Goal: Use online tool/utility: Use online tool/utility

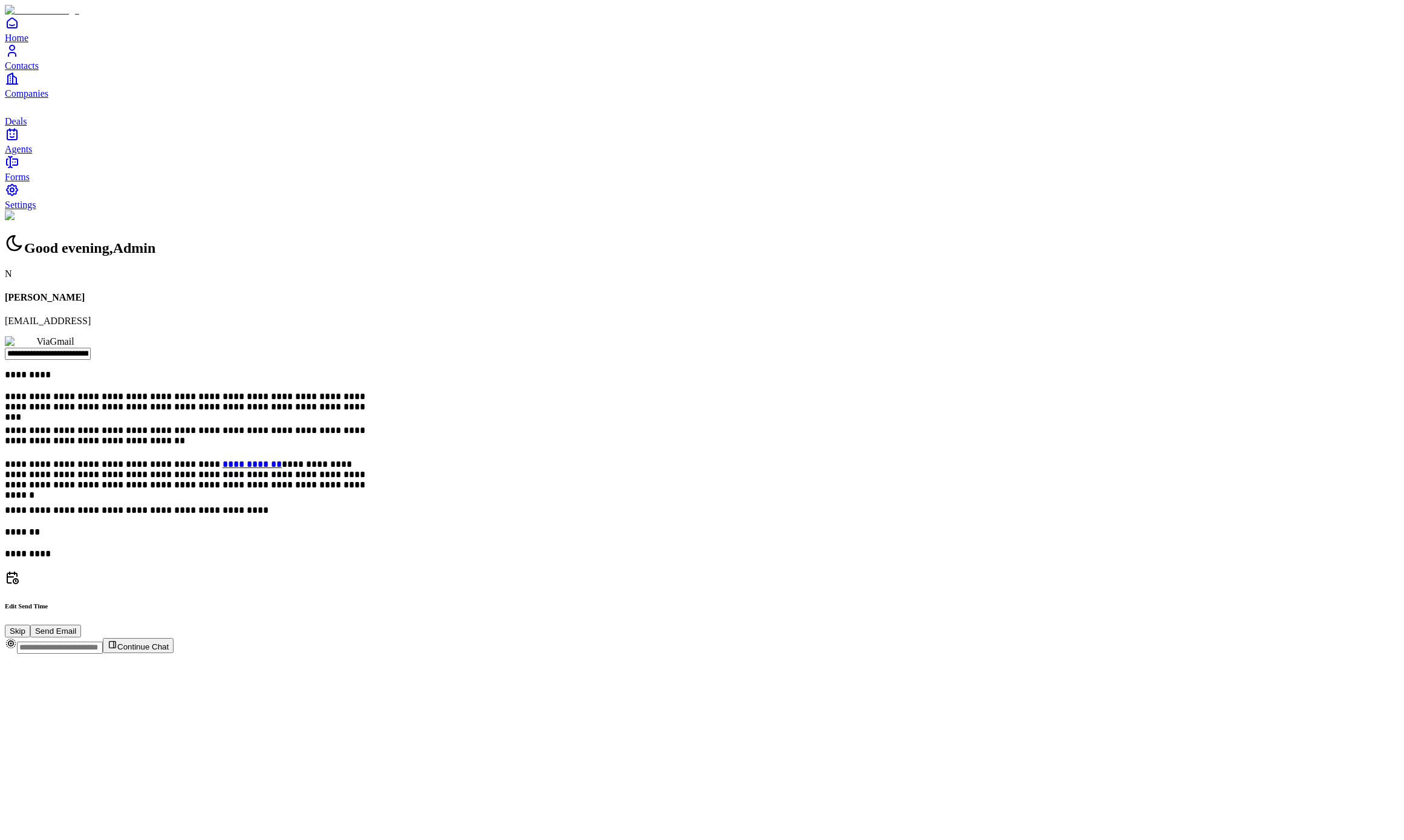
click at [32, 154] on span "Agents" at bounding box center [19, 149] width 27 height 10
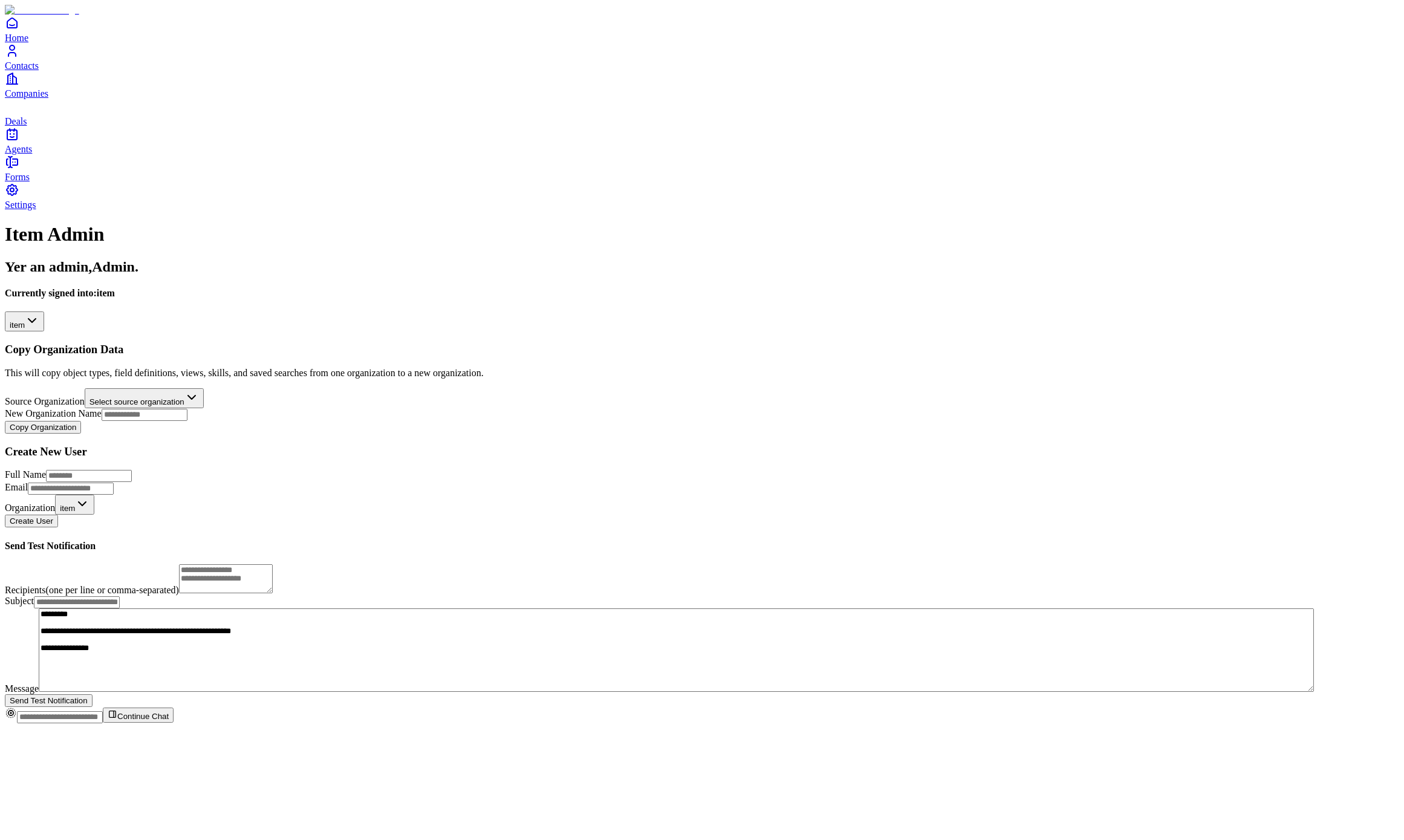
click at [188, 287] on h4 "Currently signed into: item" at bounding box center [702, 293] width 1394 height 11
click at [190, 124] on html "**********" at bounding box center [702, 366] width 1404 height 732
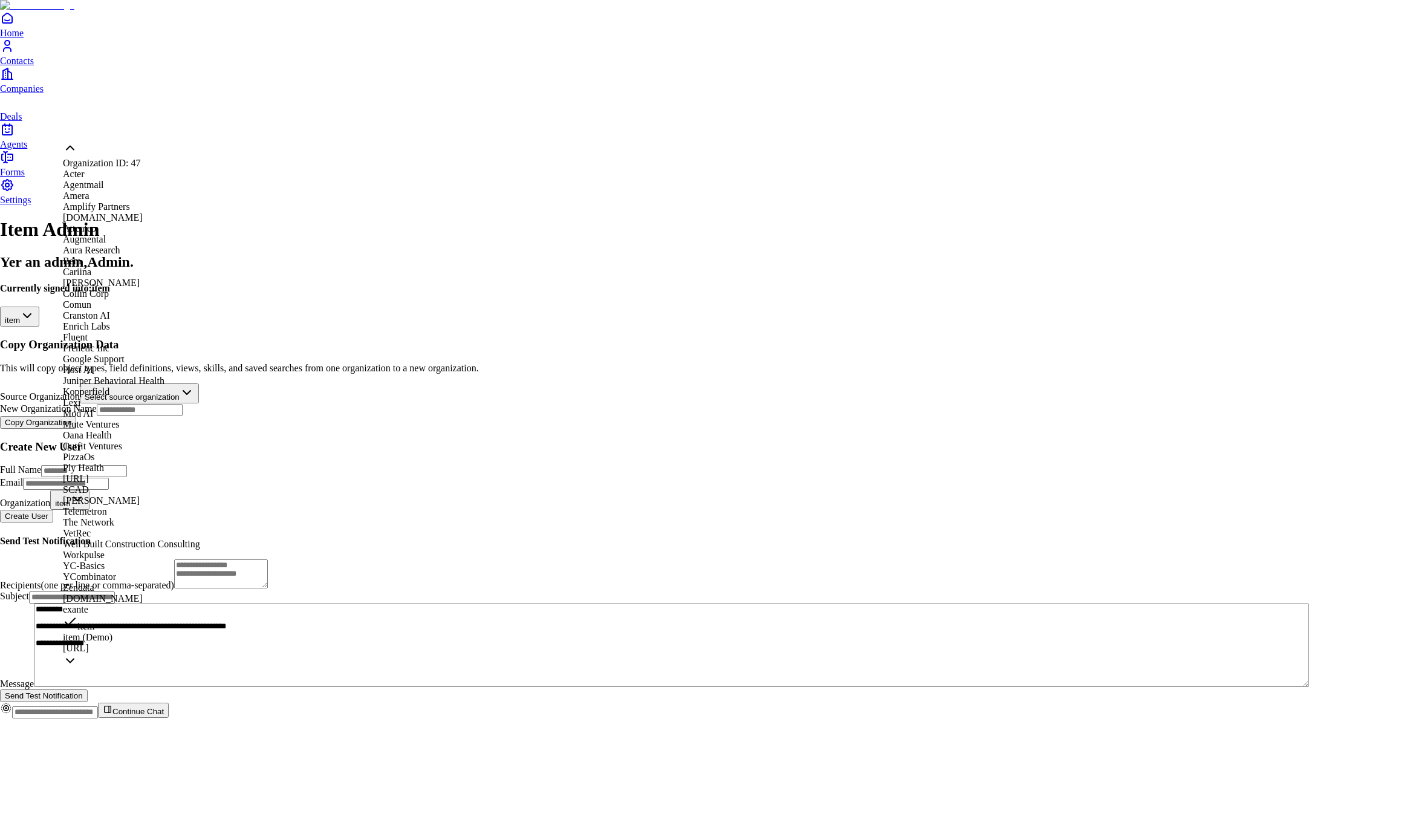
scroll to position [659, 0]
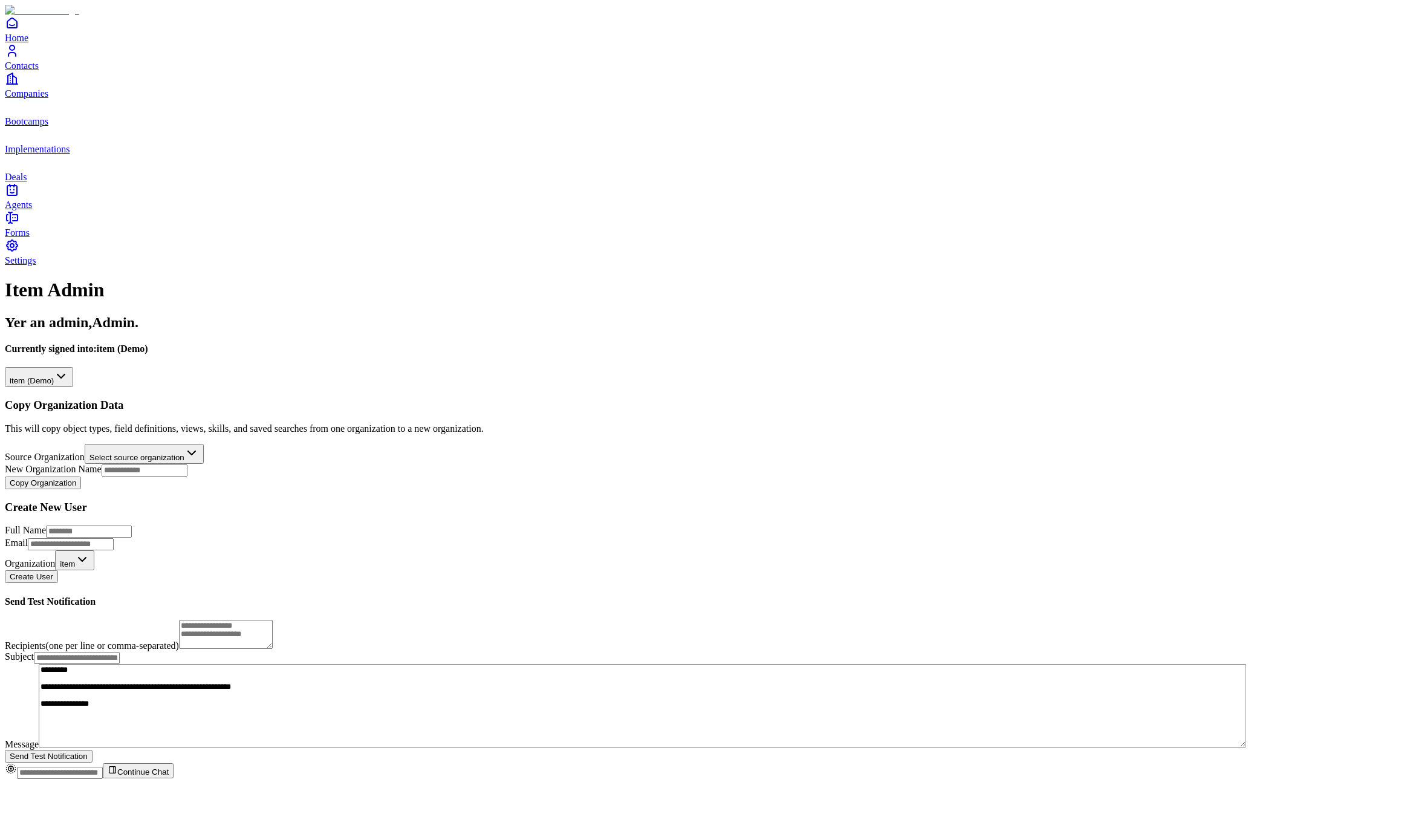
click at [32, 210] on span "Agents" at bounding box center [19, 205] width 27 height 10
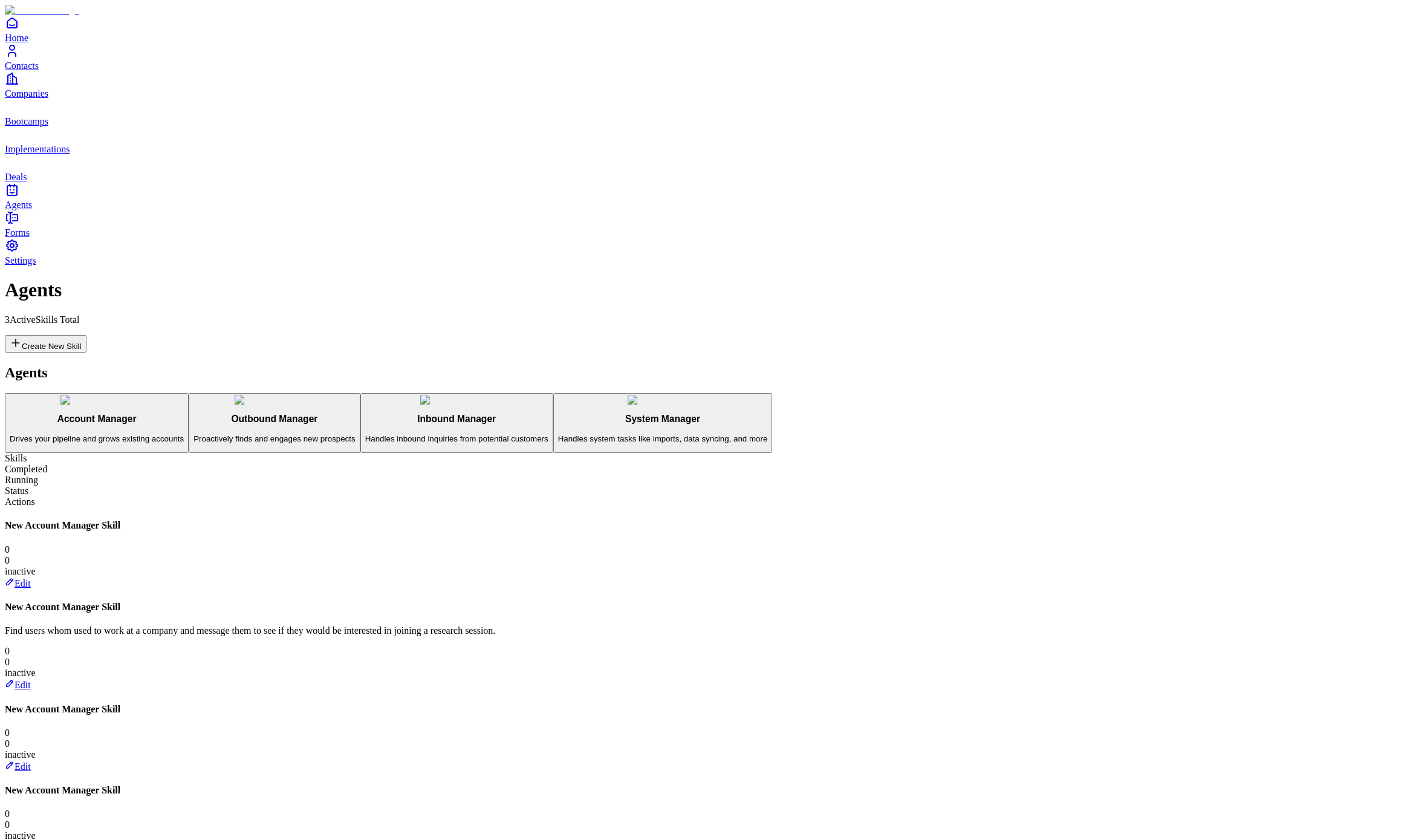
scroll to position [156, 0]
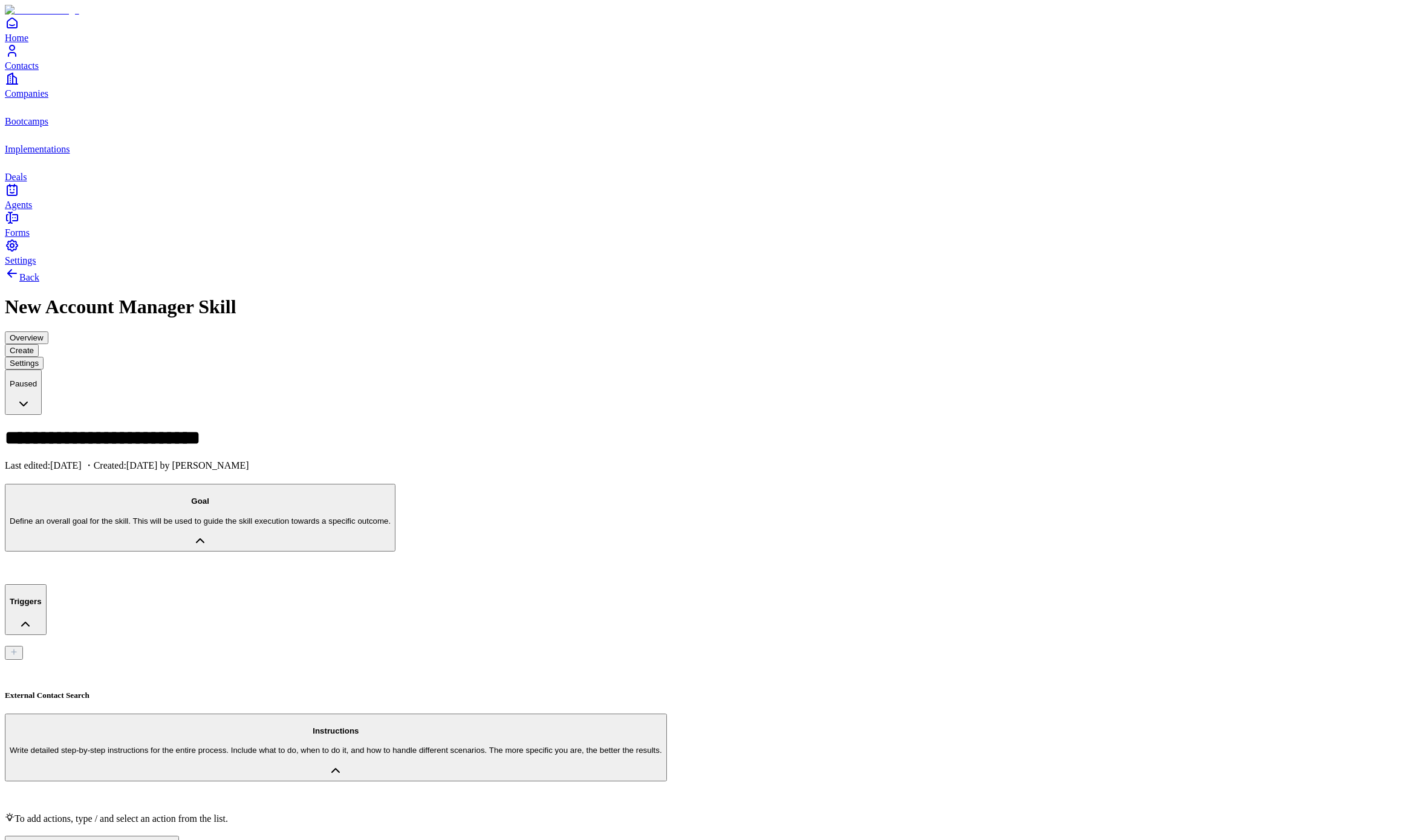
click at [257, 659] on div "External Contact Search" at bounding box center [702, 679] width 1394 height 40
click at [619, 726] on div "Instructions" at bounding box center [335, 731] width 652 height 9
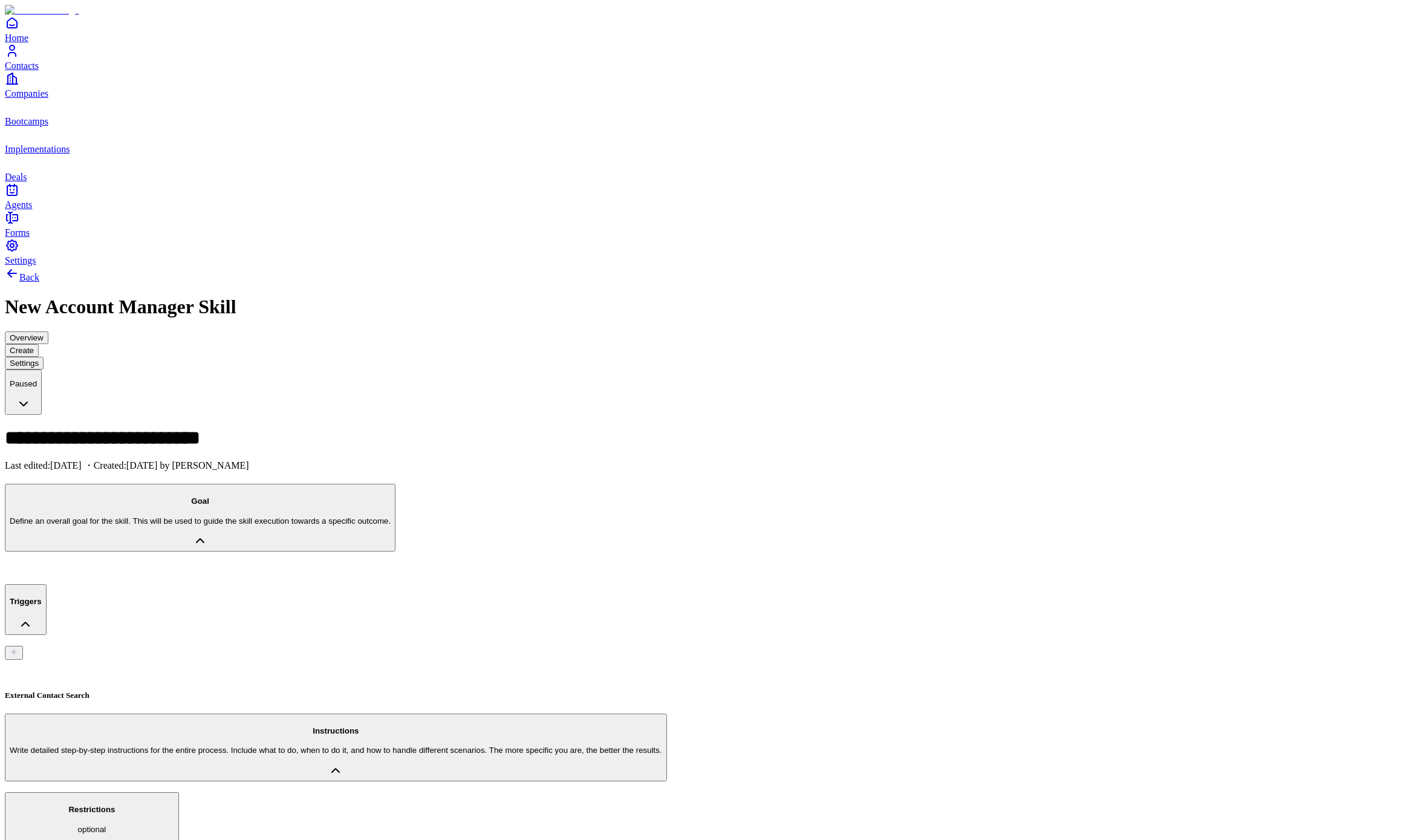
click at [501, 563] on div at bounding box center [702, 568] width 1394 height 10
